Goal: Information Seeking & Learning: Stay updated

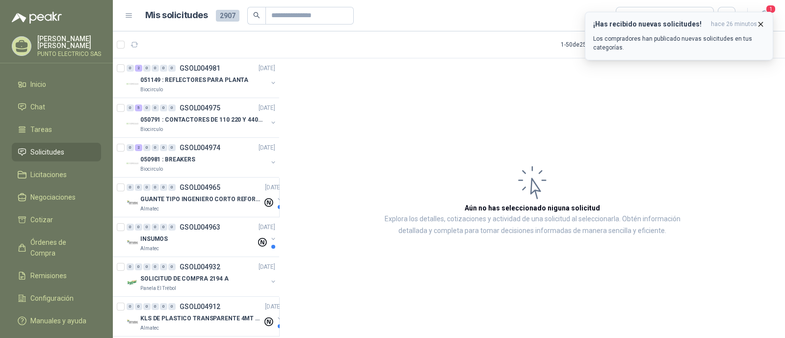
click at [670, 37] on p "Los compradores han publicado nuevas solicitudes en tus categorías." at bounding box center [679, 43] width 172 height 18
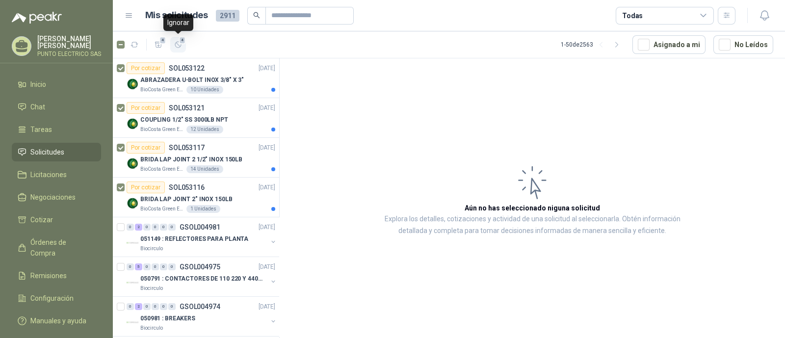
click at [179, 47] on icon "button" at bounding box center [178, 45] width 8 height 8
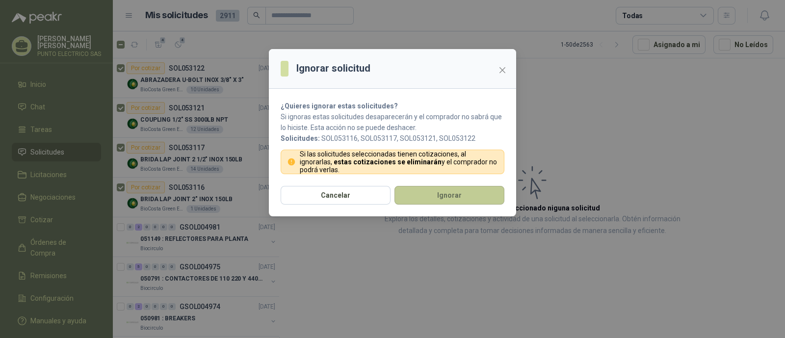
click at [440, 199] on button "Ignorar" at bounding box center [450, 195] width 110 height 19
